Goal: Task Accomplishment & Management: Complete application form

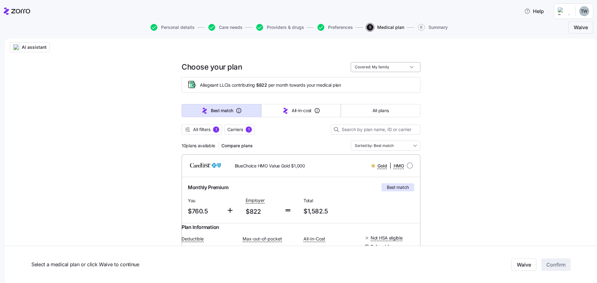
click at [383, 68] on input "Covered: My family" at bounding box center [386, 67] width 70 height 10
click at [361, 84] on div "Just me" at bounding box center [383, 82] width 65 height 11
type input "Covered: Just me"
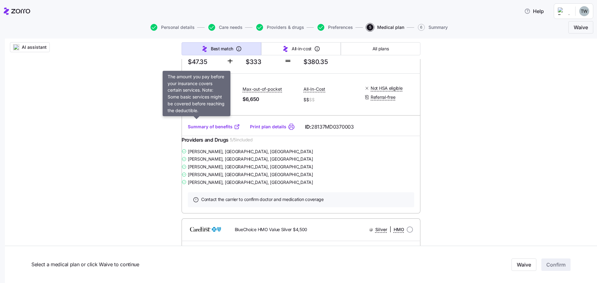
scroll to position [560, 0]
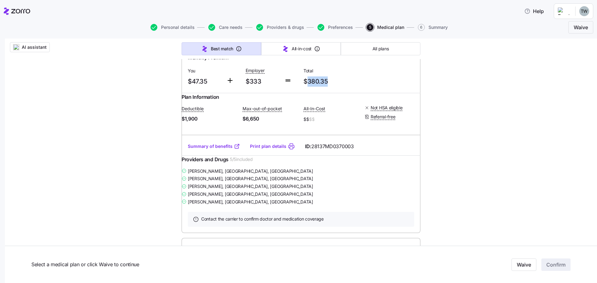
drag, startPoint x: 305, startPoint y: 120, endPoint x: 328, endPoint y: 122, distance: 23.4
click at [328, 87] on span "$380.35" at bounding box center [330, 82] width 53 height 10
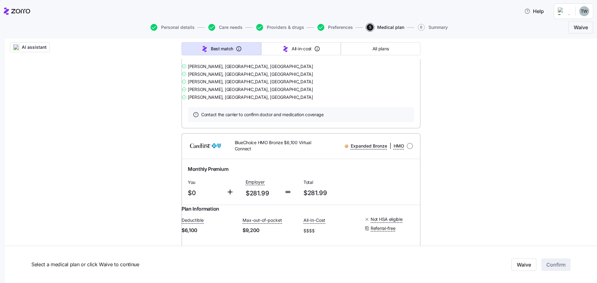
scroll to position [1494, 0]
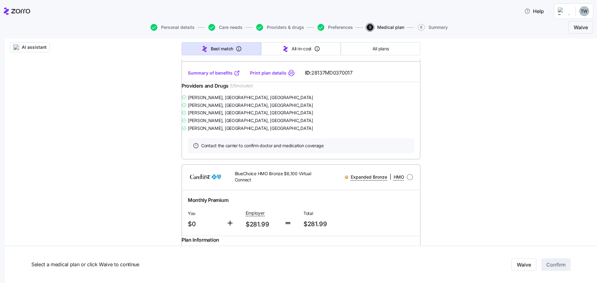
radio input "true"
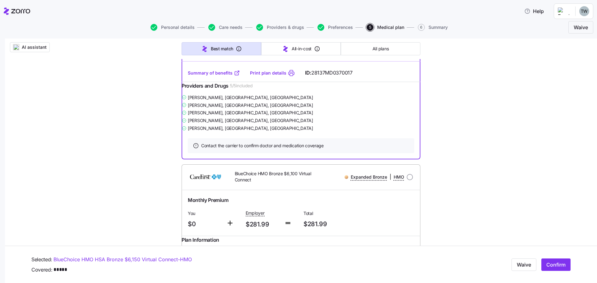
click at [171, 259] on link "BlueChoice HMO HSA Bronze $6,150 Virtual Connect - HMO" at bounding box center [123, 260] width 138 height 8
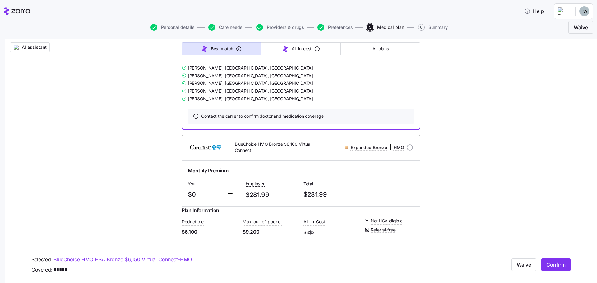
scroll to position [1544, 0]
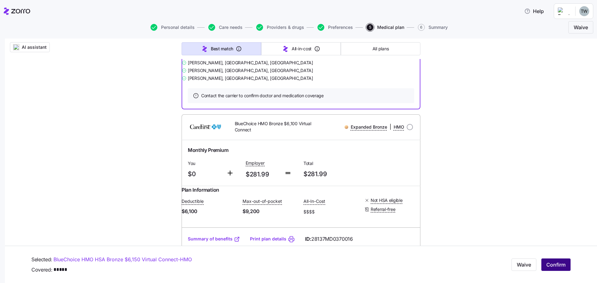
click at [551, 267] on span "Confirm" at bounding box center [556, 264] width 19 height 7
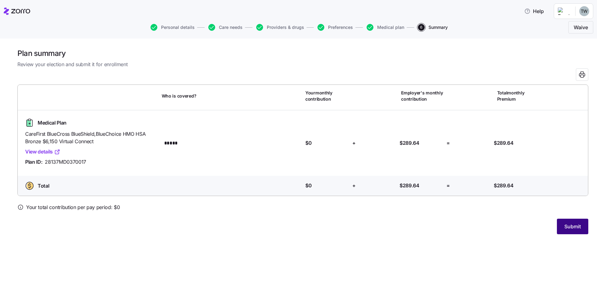
click at [572, 227] on span "Submit" at bounding box center [573, 226] width 16 height 7
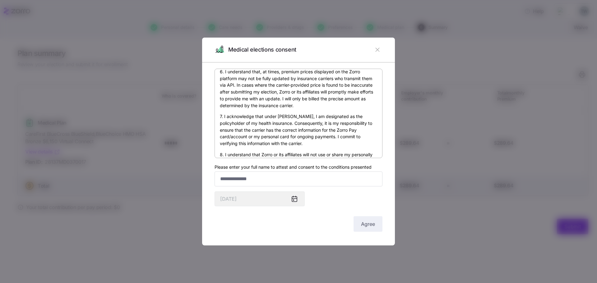
scroll to position [371, 0]
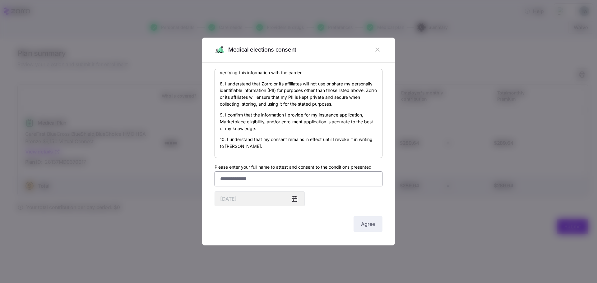
click at [241, 185] on input "Please enter your full name to attest and consent to the conditions presented" at bounding box center [299, 179] width 168 height 15
type input "**********"
click at [357, 224] on button "Agree" at bounding box center [368, 225] width 29 height 16
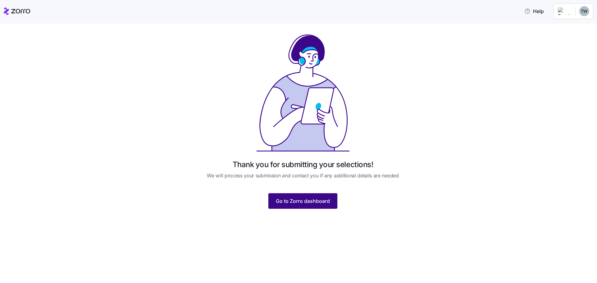
click at [289, 202] on span "Go to Zorro dashboard" at bounding box center [303, 201] width 54 height 7
